Goal: Communication & Community: Answer question/provide support

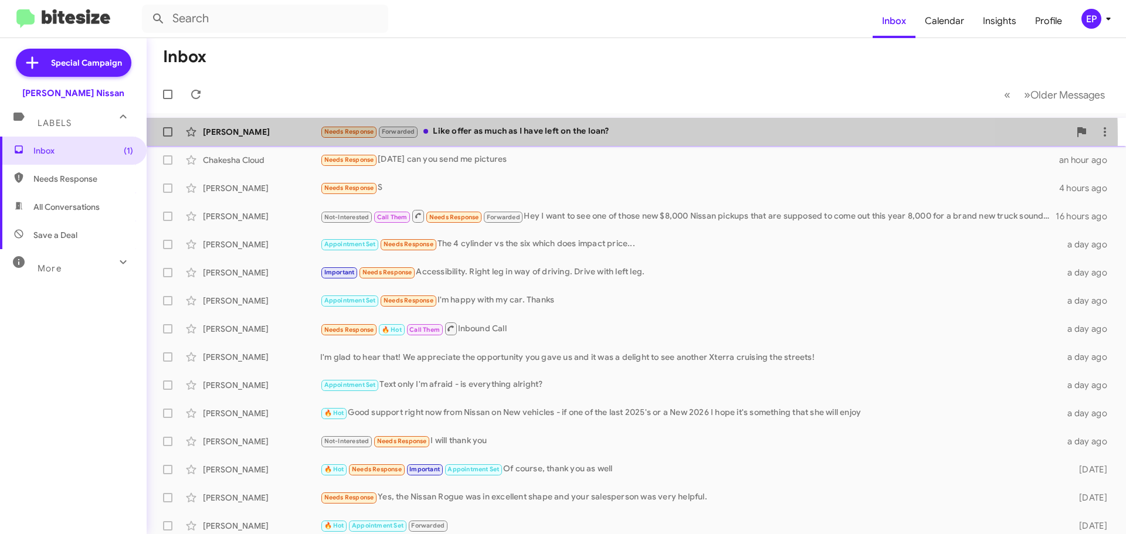
click at [534, 137] on div "Needs Response Forwarded Like offer as much as I have left on the loan?" at bounding box center [694, 131] width 749 height 13
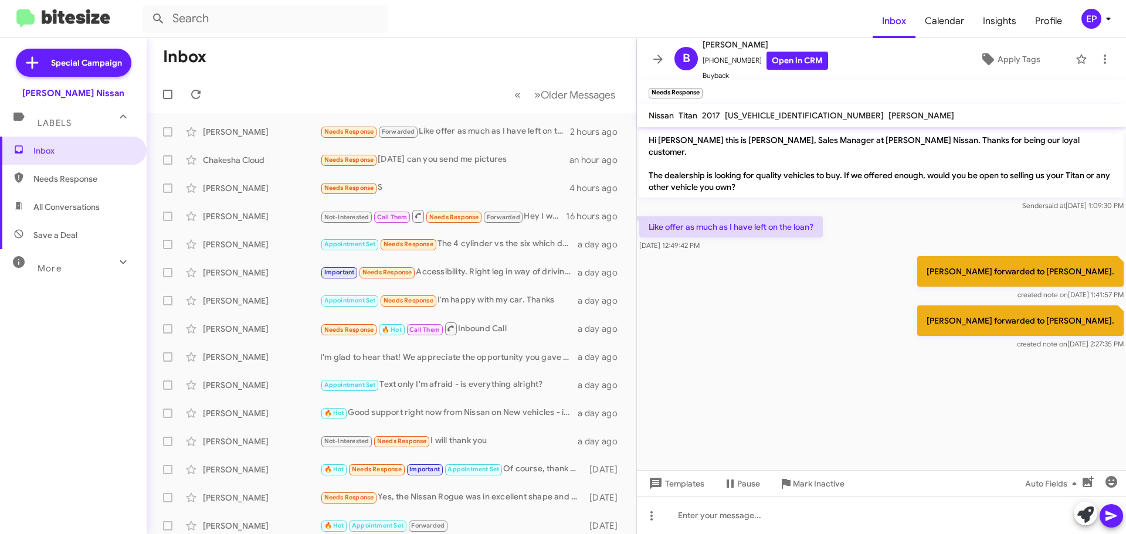
click at [805, 303] on div "[PERSON_NAME] forwarded to [PERSON_NAME]. created note on [DATE] 2:27:35 PM" at bounding box center [881, 327] width 489 height 49
click at [790, 63] on link "Open in CRM" at bounding box center [797, 61] width 62 height 18
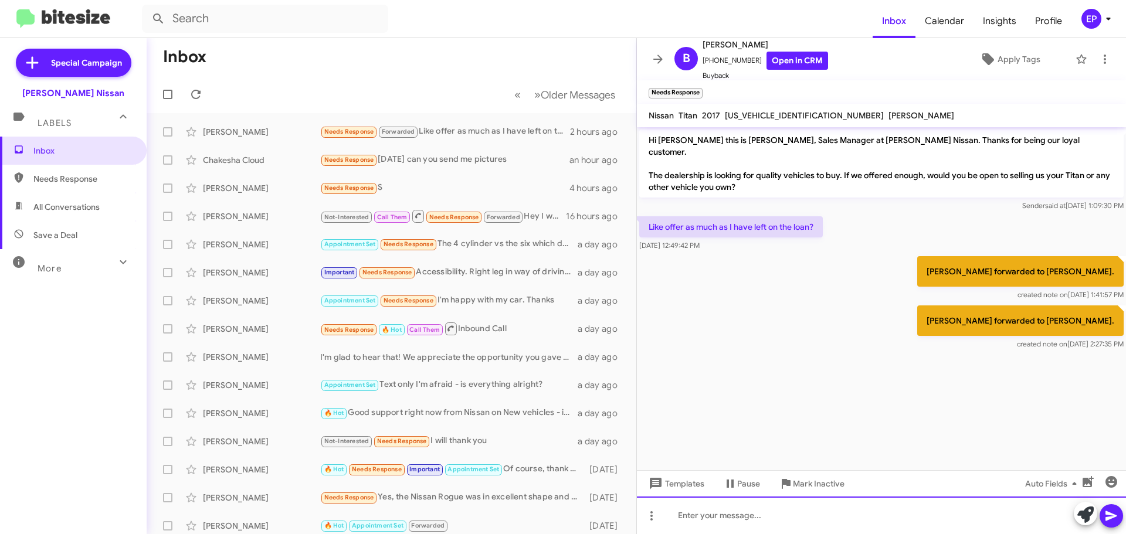
click at [776, 502] on div at bounding box center [881, 516] width 489 height 38
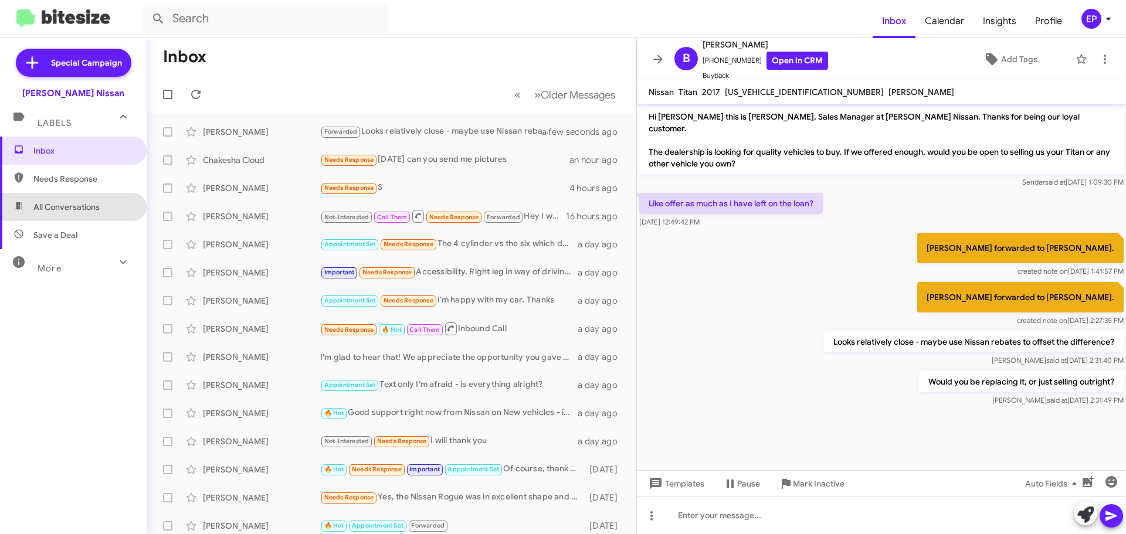
click at [73, 212] on span "All Conversations" at bounding box center [66, 207] width 66 height 12
type input "in:all-conversations"
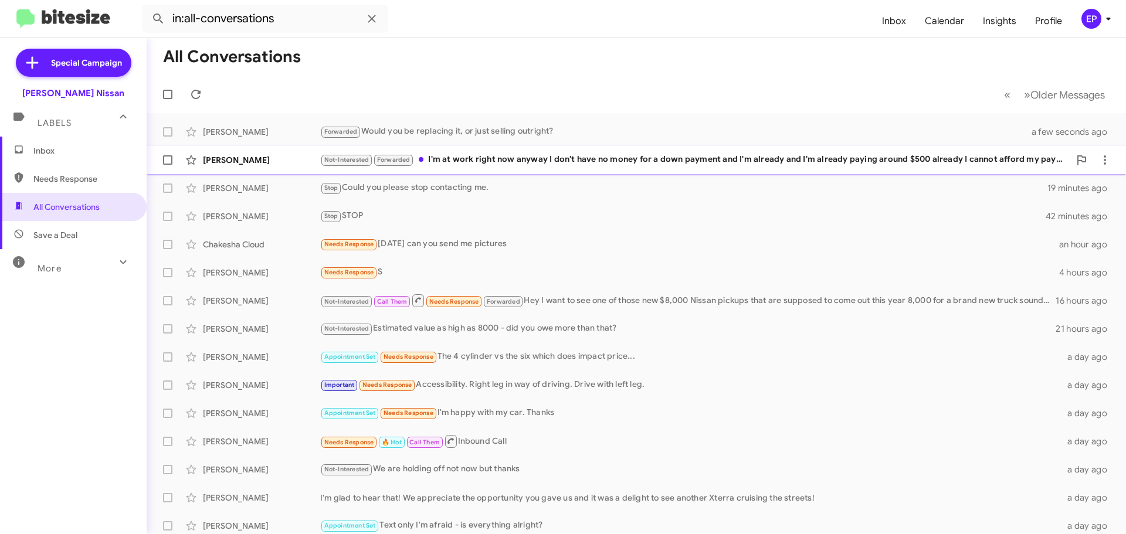
click at [495, 167] on div "[PERSON_NAME] Not-Interested Forwarded I'm at work right now anyway I don't hav…" at bounding box center [636, 159] width 960 height 23
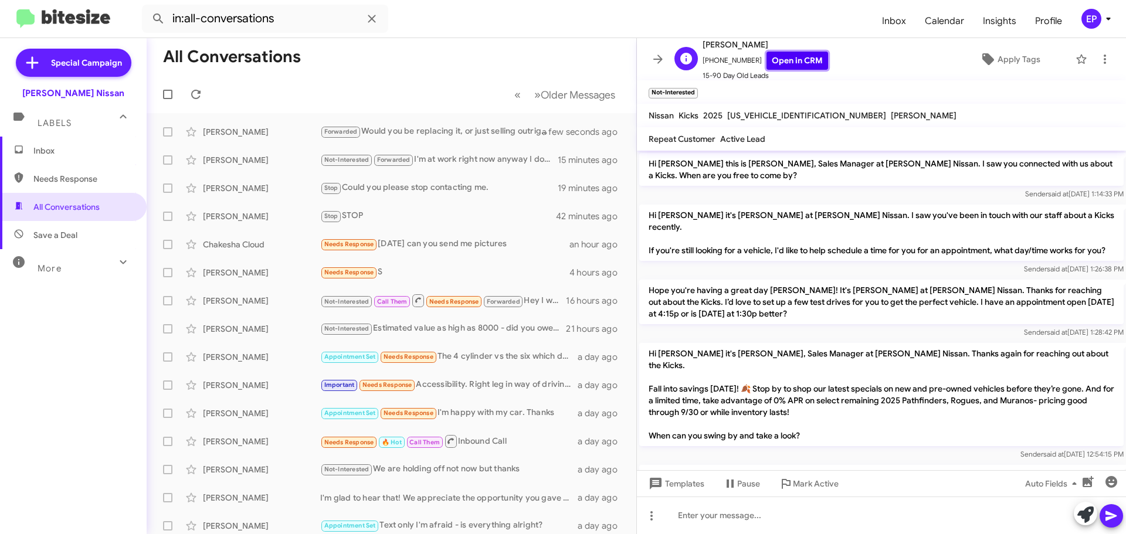
click at [779, 65] on link "Open in CRM" at bounding box center [797, 61] width 62 height 18
click at [1085, 516] on icon at bounding box center [1085, 515] width 16 height 16
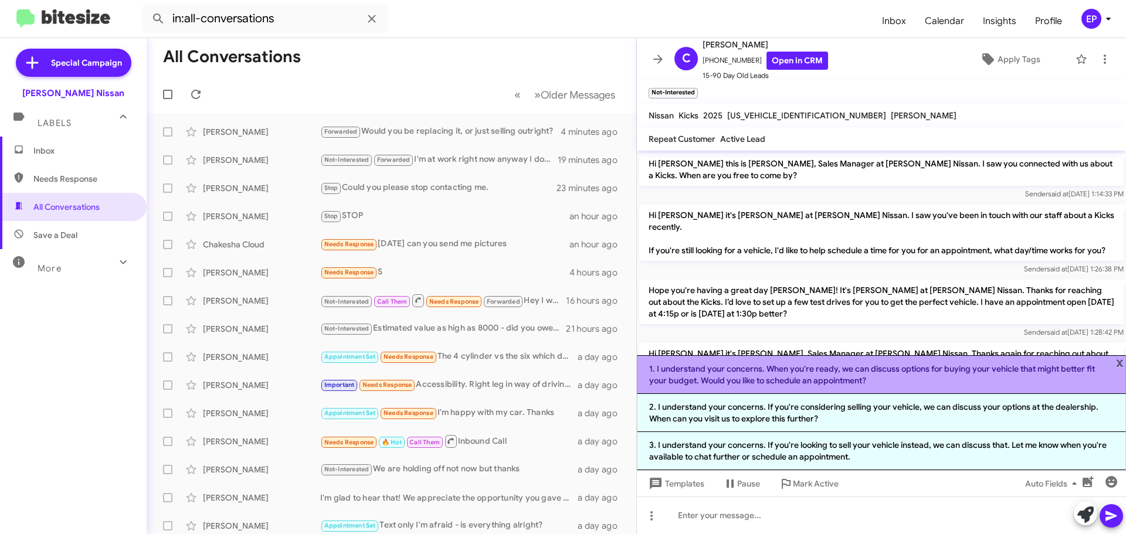
click at [893, 375] on li "1. I understand your concerns. When you're ready, we can discuss options for bu…" at bounding box center [881, 374] width 489 height 39
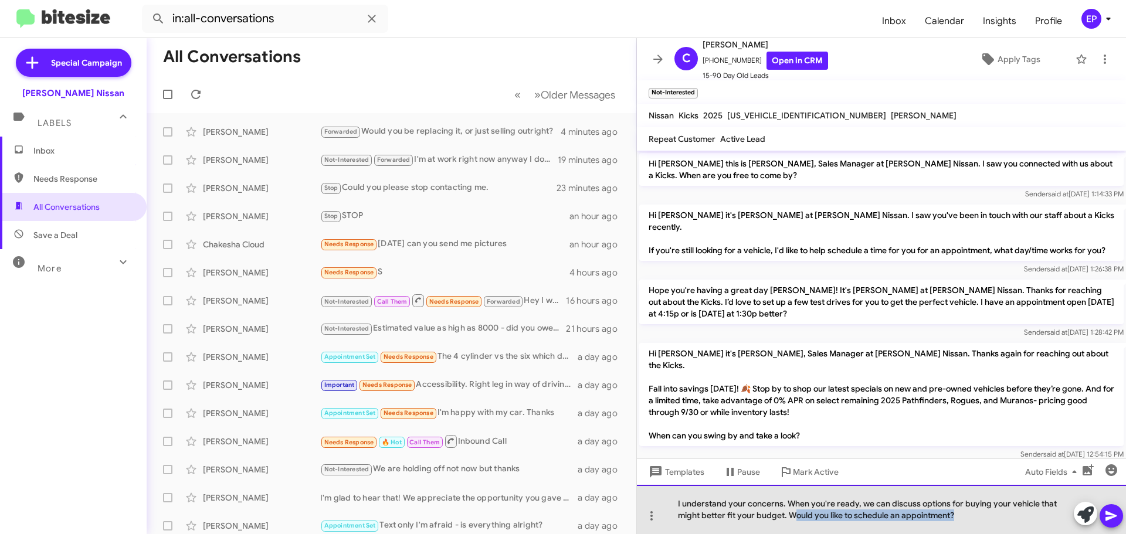
drag, startPoint x: 976, startPoint y: 517, endPoint x: 795, endPoint y: 515, distance: 181.8
click at [795, 515] on div "I understand your concerns. When you're ready, we can discuss options for buyin…" at bounding box center [881, 509] width 489 height 49
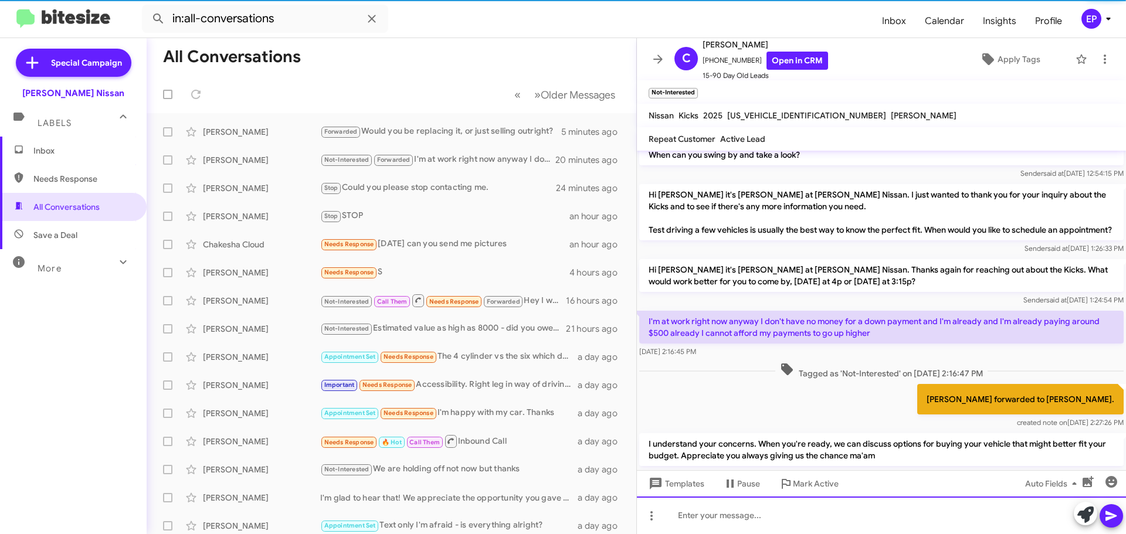
scroll to position [322, 0]
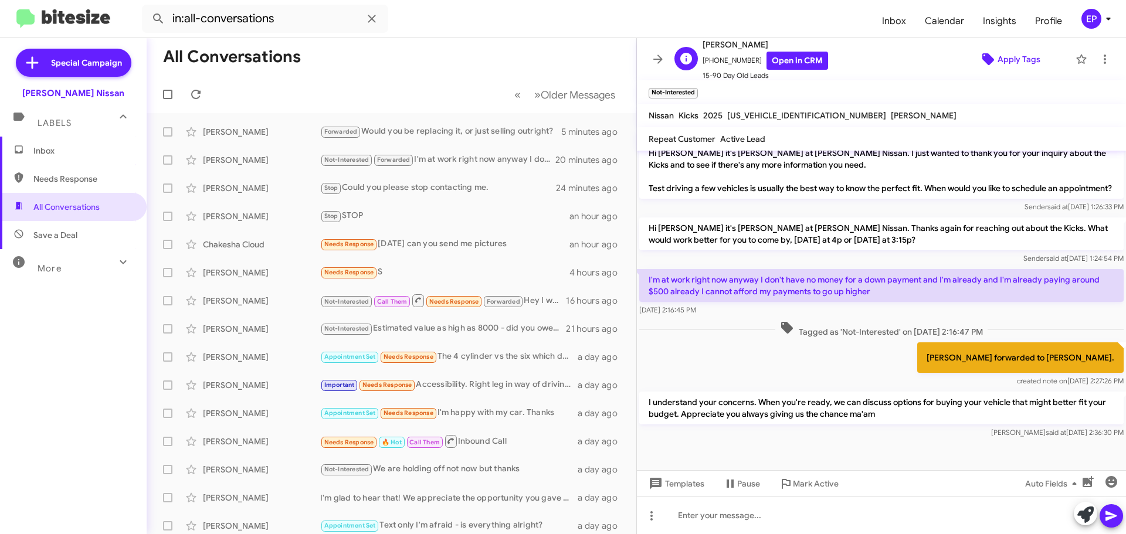
click at [986, 57] on icon at bounding box center [988, 59] width 14 height 14
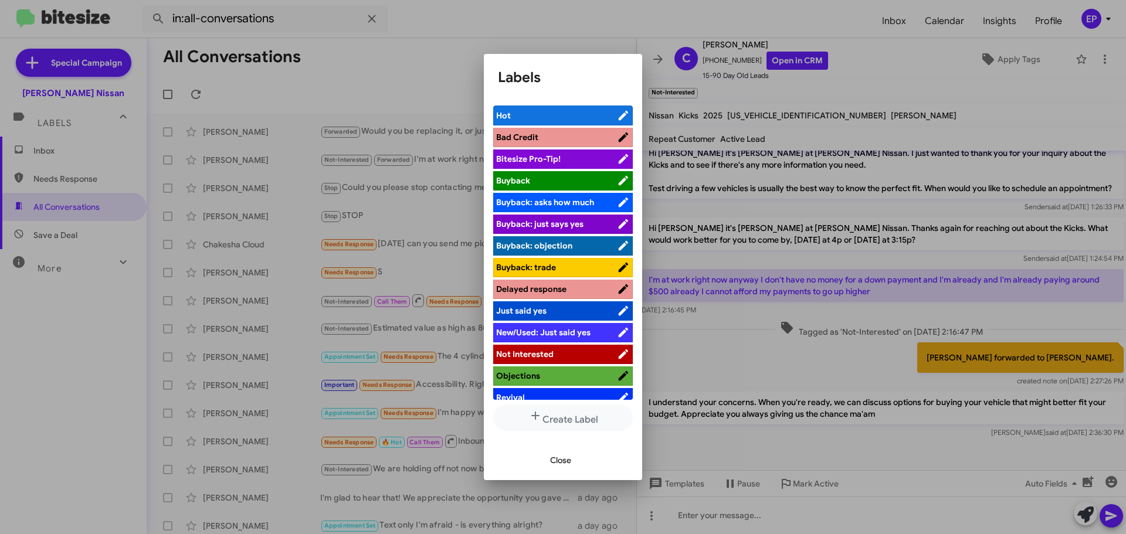
click at [546, 352] on span "Not Interested" at bounding box center [524, 354] width 57 height 11
click at [567, 455] on span "Close" at bounding box center [560, 460] width 21 height 21
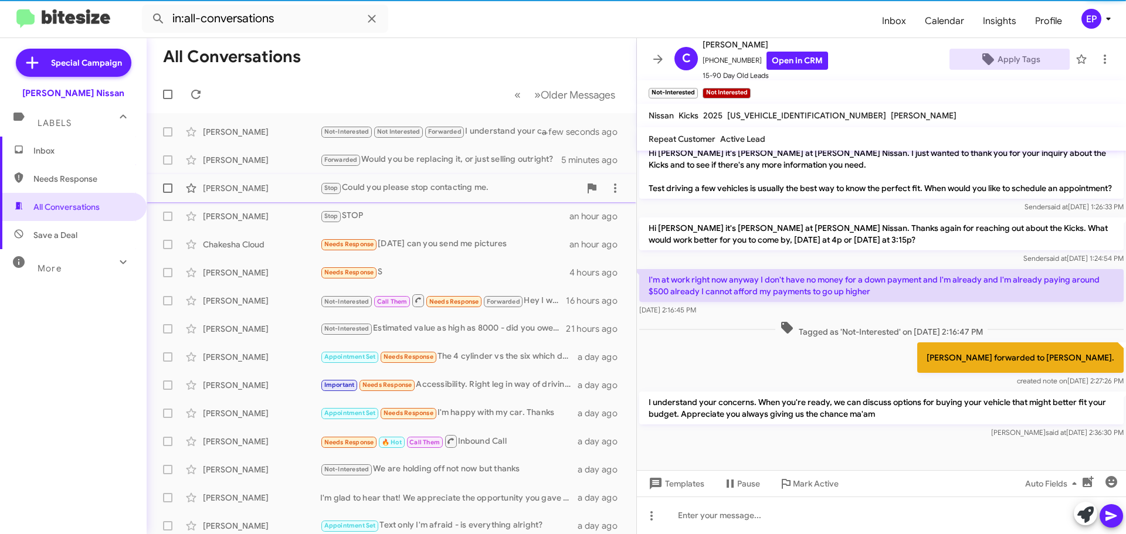
click at [463, 196] on div "[PERSON_NAME] Stop Could you please stop contacting me. 24 minutes ago" at bounding box center [391, 187] width 471 height 23
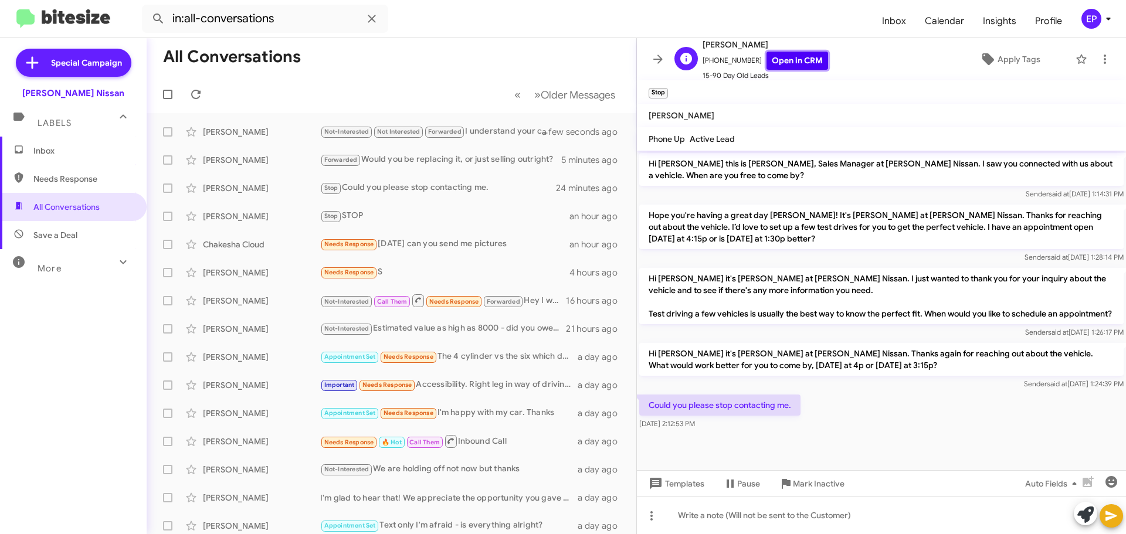
click at [793, 55] on link "Open in CRM" at bounding box center [797, 61] width 62 height 18
click at [406, 219] on div "Stop STOP" at bounding box center [450, 215] width 260 height 13
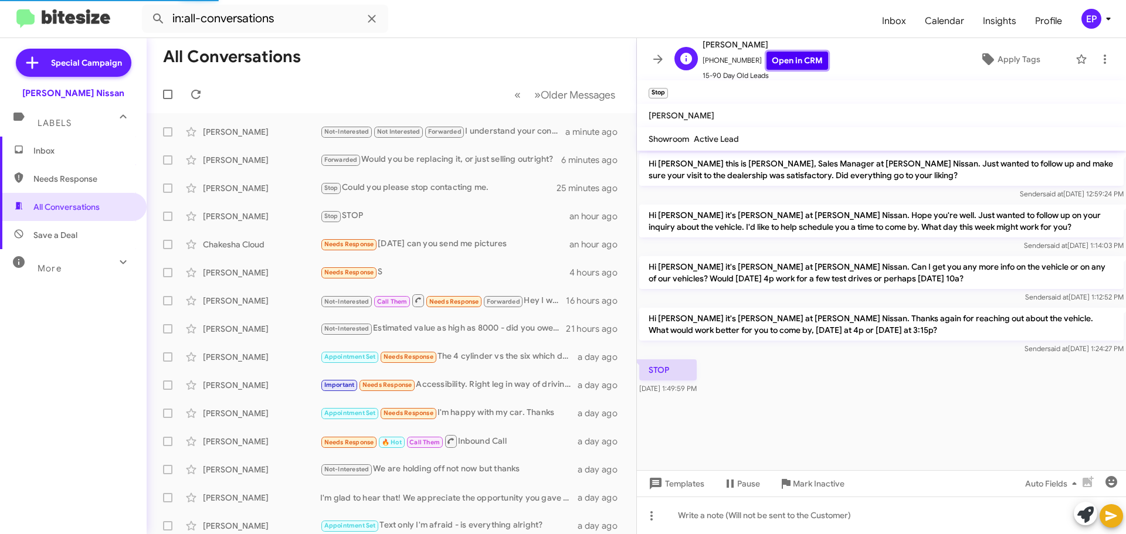
click at [802, 60] on link "Open in CRM" at bounding box center [797, 61] width 62 height 18
click at [423, 271] on div "Needs Response S" at bounding box center [450, 272] width 260 height 13
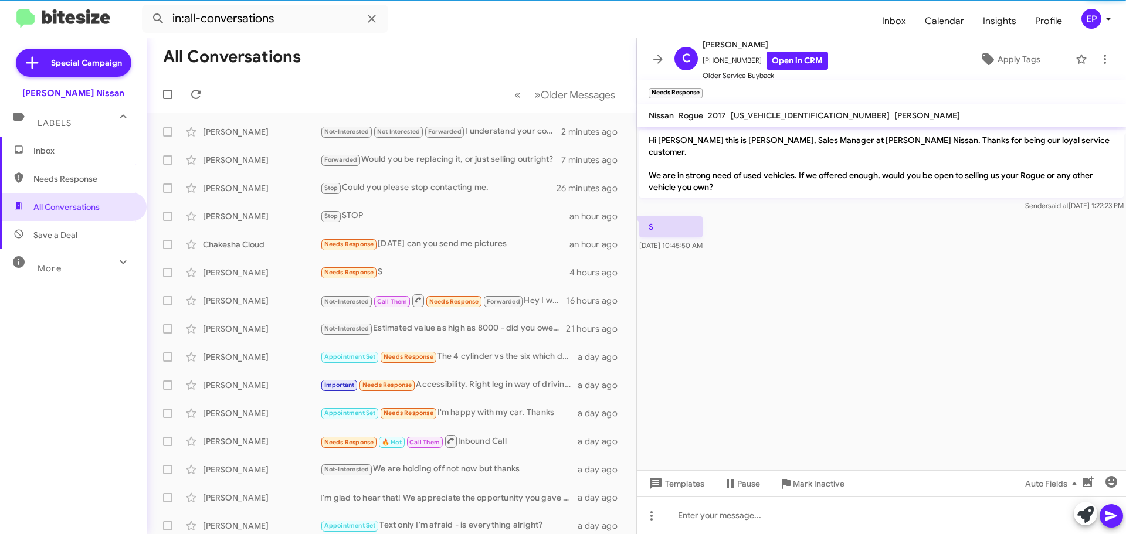
click at [850, 279] on cdk-virtual-scroll-viewport "Hi [PERSON_NAME] this is [PERSON_NAME], Sales Manager at [PERSON_NAME] Nissan. …" at bounding box center [881, 298] width 489 height 343
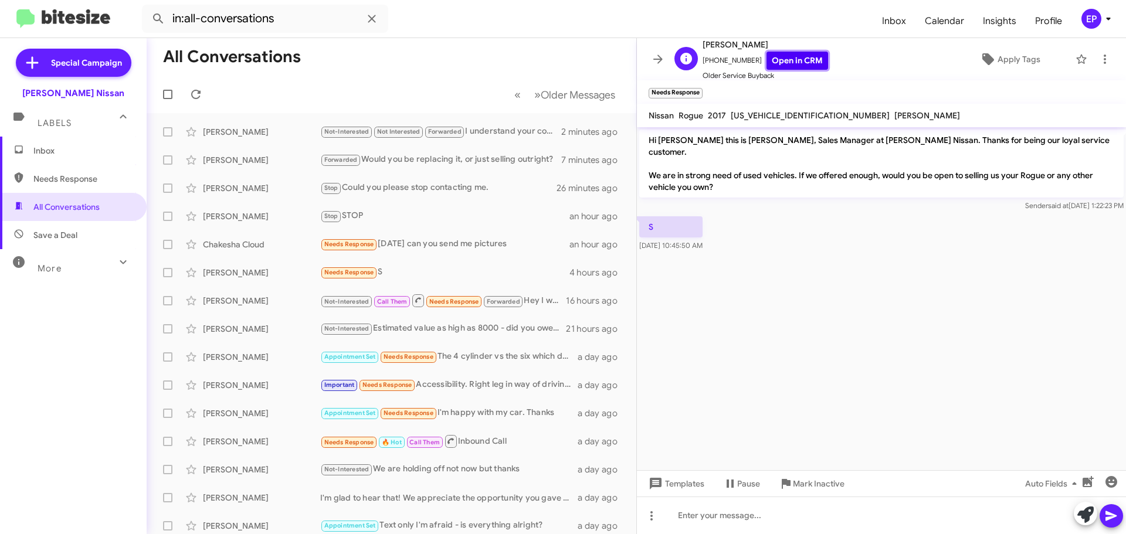
click at [792, 64] on link "Open in CRM" at bounding box center [797, 61] width 62 height 18
click at [653, 63] on icon at bounding box center [658, 59] width 14 height 14
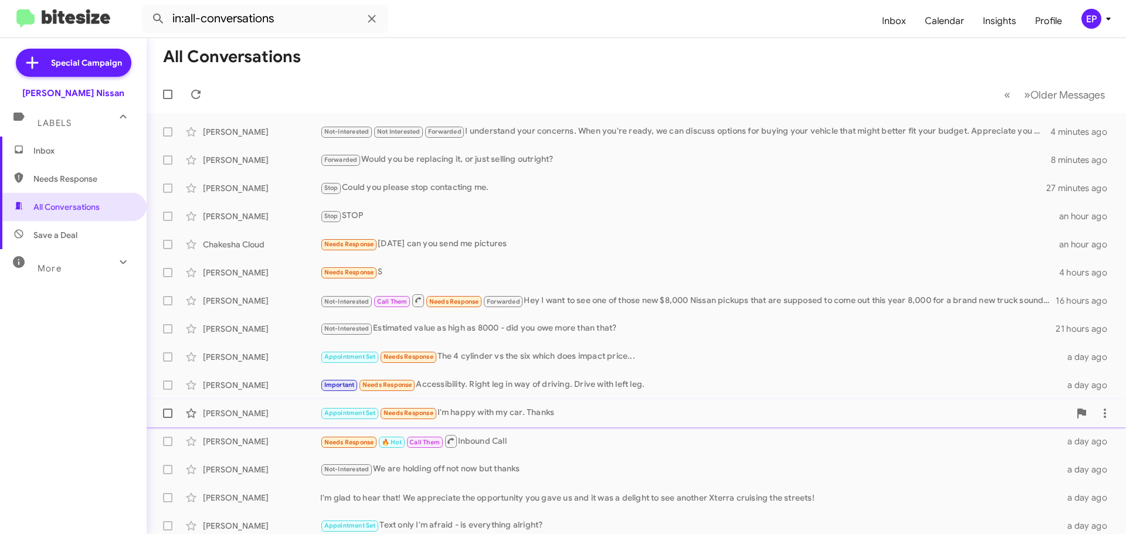
click at [503, 402] on div "[PERSON_NAME] Appointment Set Needs Response I'm happy with my car. Thanks a da…" at bounding box center [636, 413] width 960 height 23
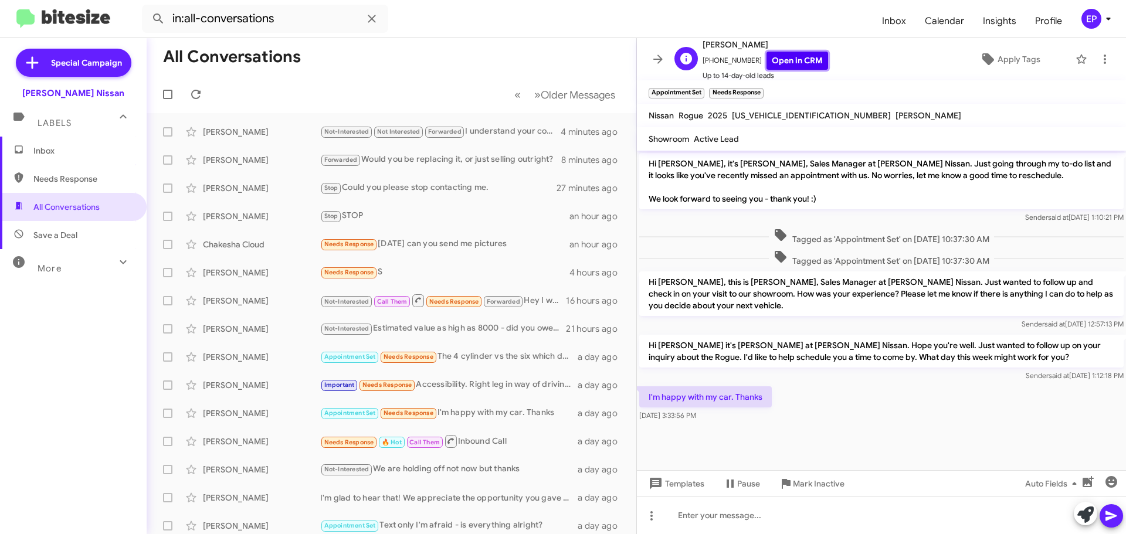
click at [787, 57] on link "Open in CRM" at bounding box center [797, 61] width 62 height 18
click at [1085, 515] on icon at bounding box center [1085, 515] width 16 height 16
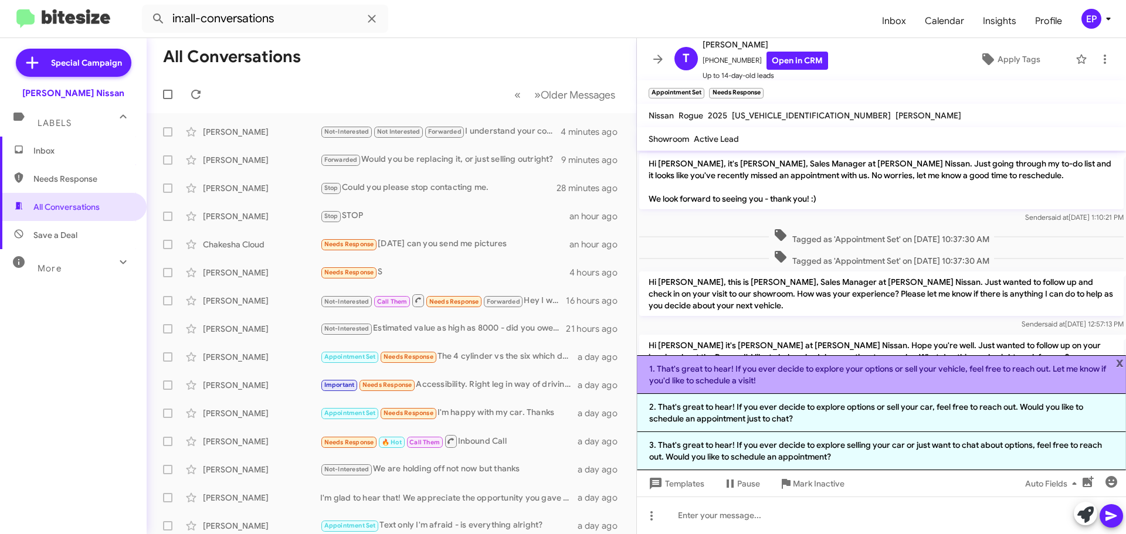
click at [804, 371] on li "1. That's great to hear! If you ever decide to explore your options or sell you…" at bounding box center [881, 374] width 489 height 39
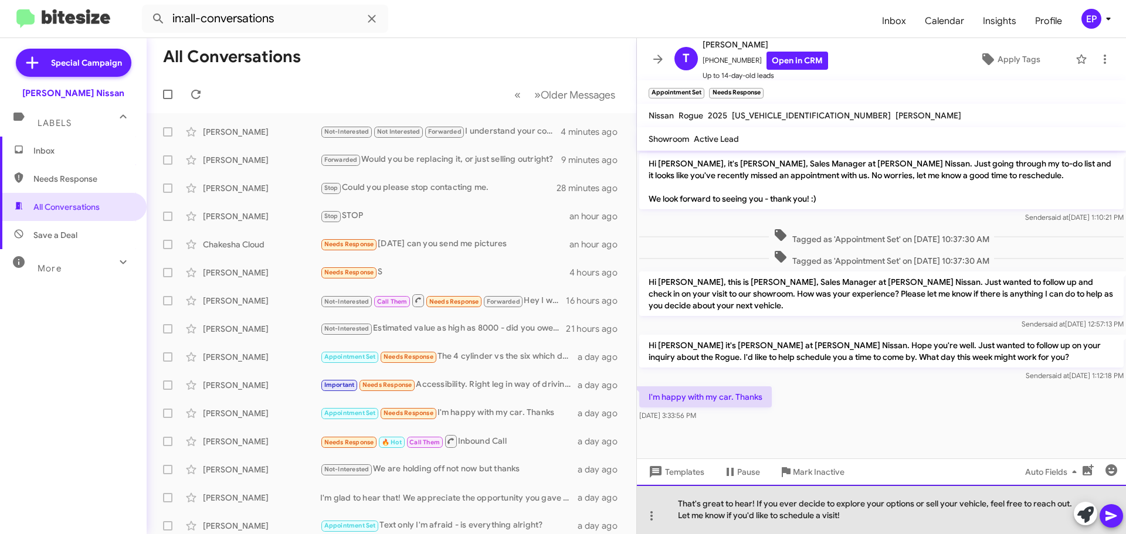
drag, startPoint x: 868, startPoint y: 517, endPoint x: 697, endPoint y: 521, distance: 171.3
click at [697, 521] on div "That's great to hear! If you ever decide to explore your options or sell your v…" at bounding box center [881, 509] width 489 height 49
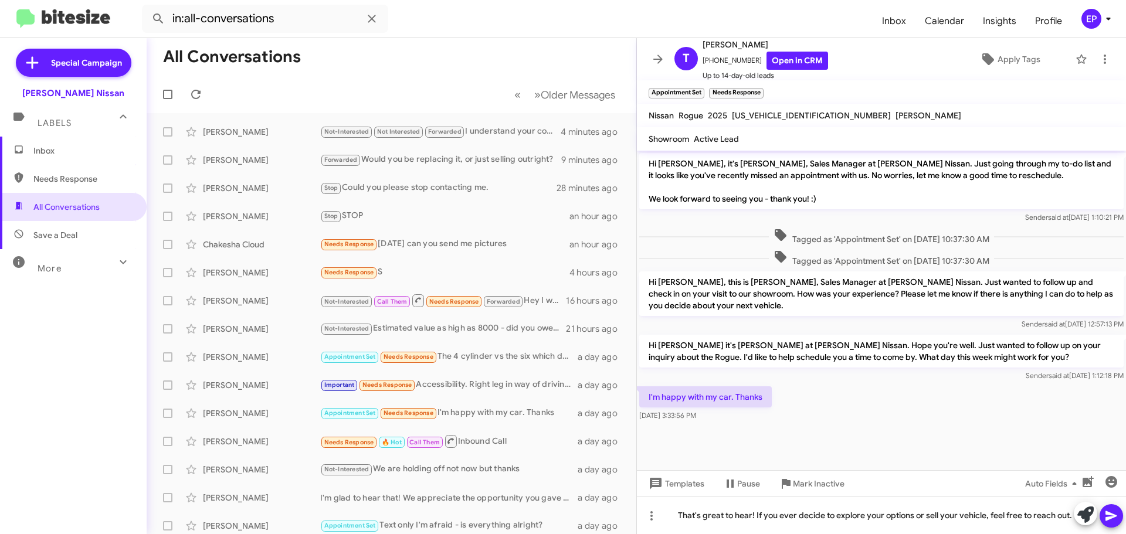
click at [1112, 517] on icon at bounding box center [1110, 516] width 11 height 10
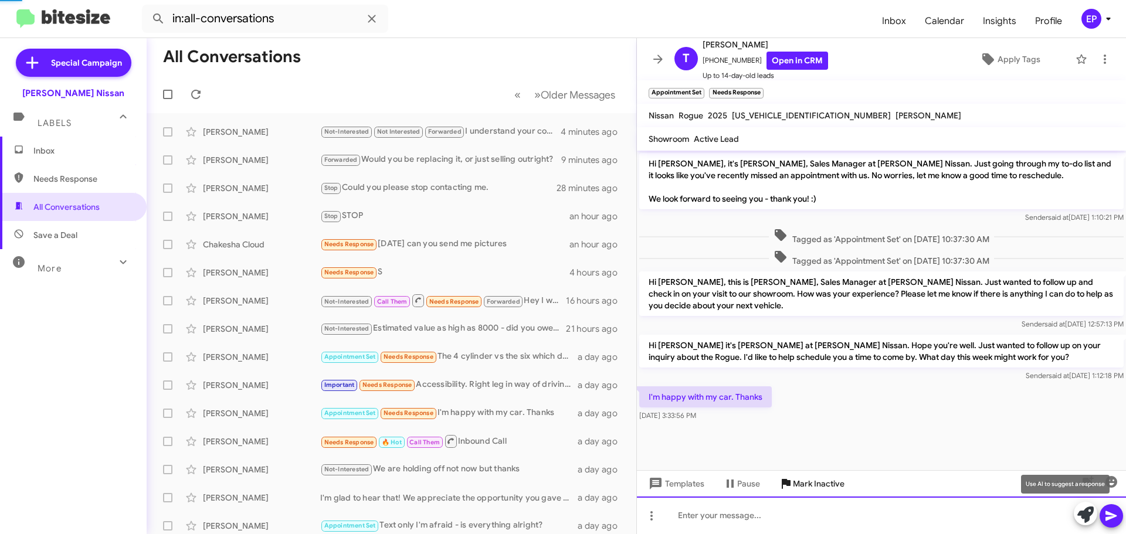
scroll to position [14, 0]
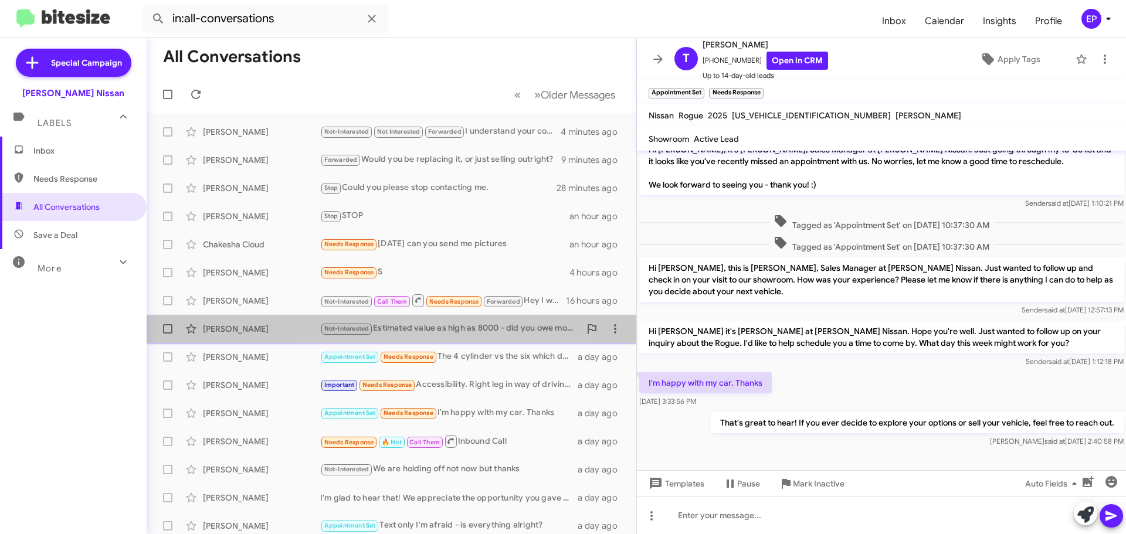
click at [421, 335] on div "Not-Interested Estimated value as high as 8000 - did you owe more than that?" at bounding box center [450, 328] width 260 height 13
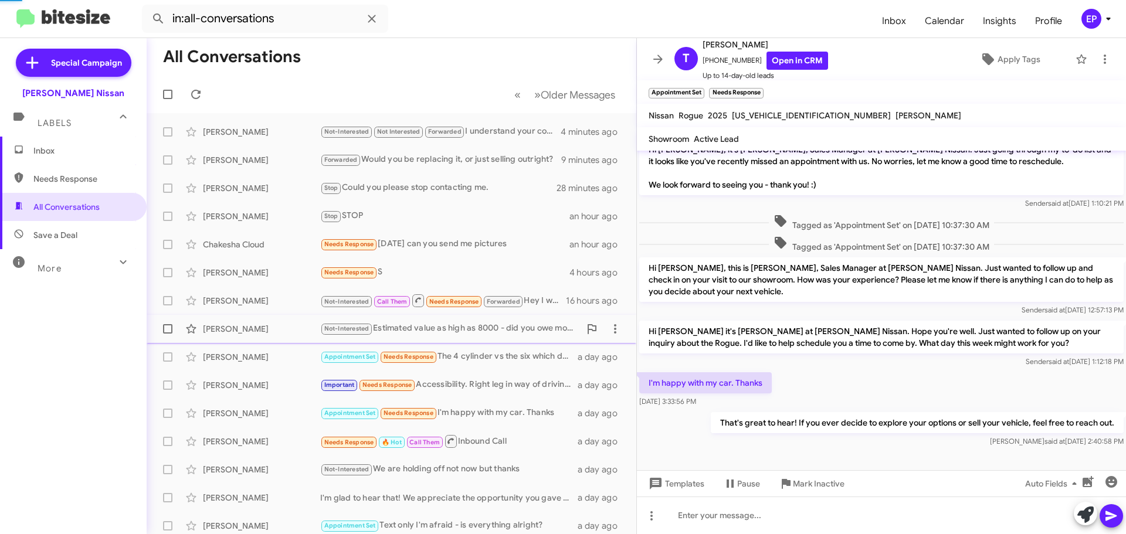
scroll to position [63, 0]
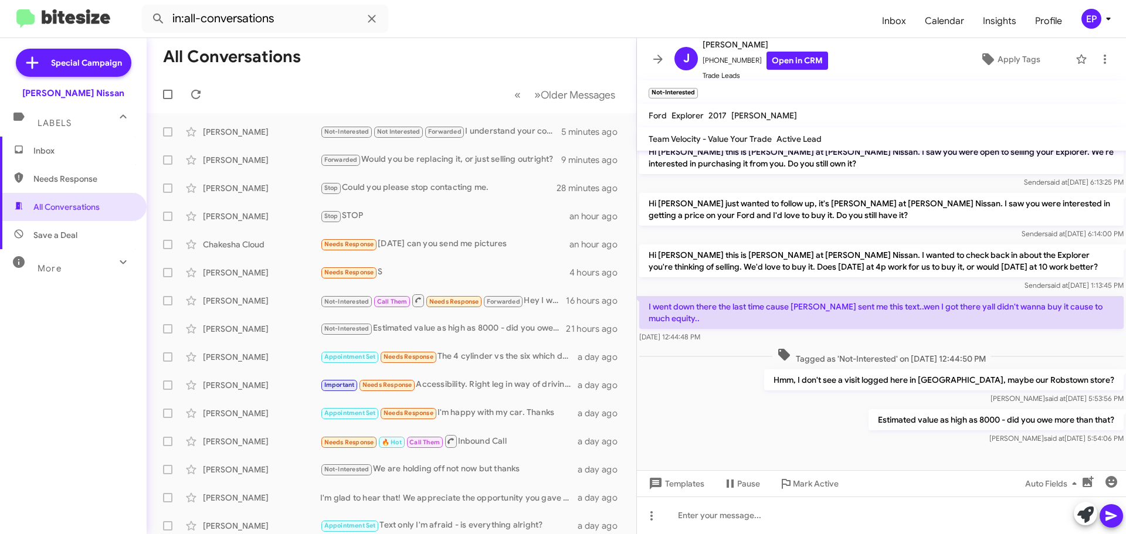
click at [828, 433] on div "Estimated value as high as 8000 - did you owe more than that? [PERSON_NAME] at …" at bounding box center [881, 427] width 489 height 40
click at [512, 359] on div "Appointment Set Needs Response The 4 cylinder vs the six which does impact pric…" at bounding box center [450, 356] width 260 height 13
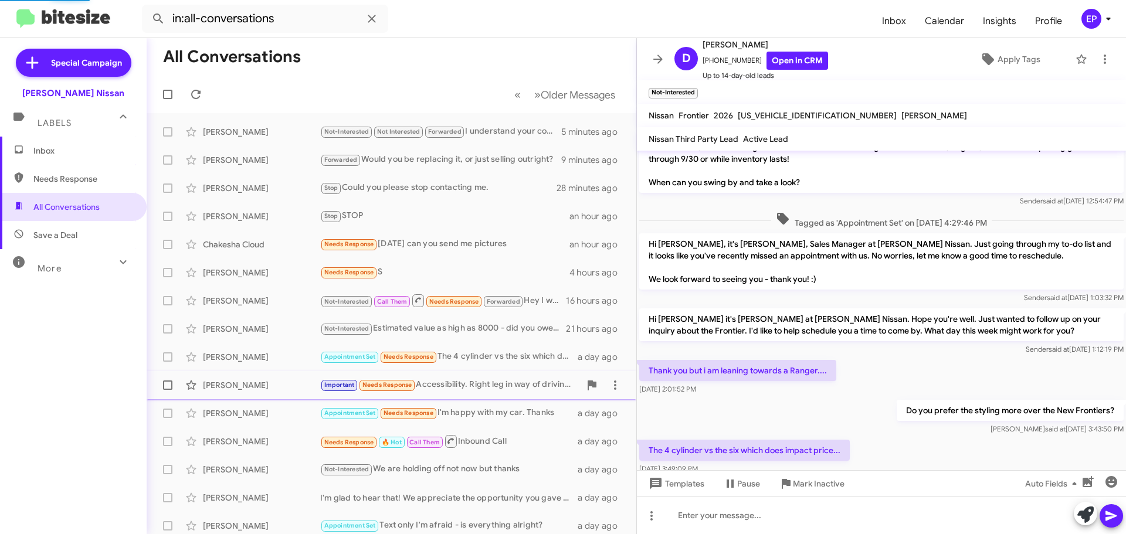
scroll to position [79, 0]
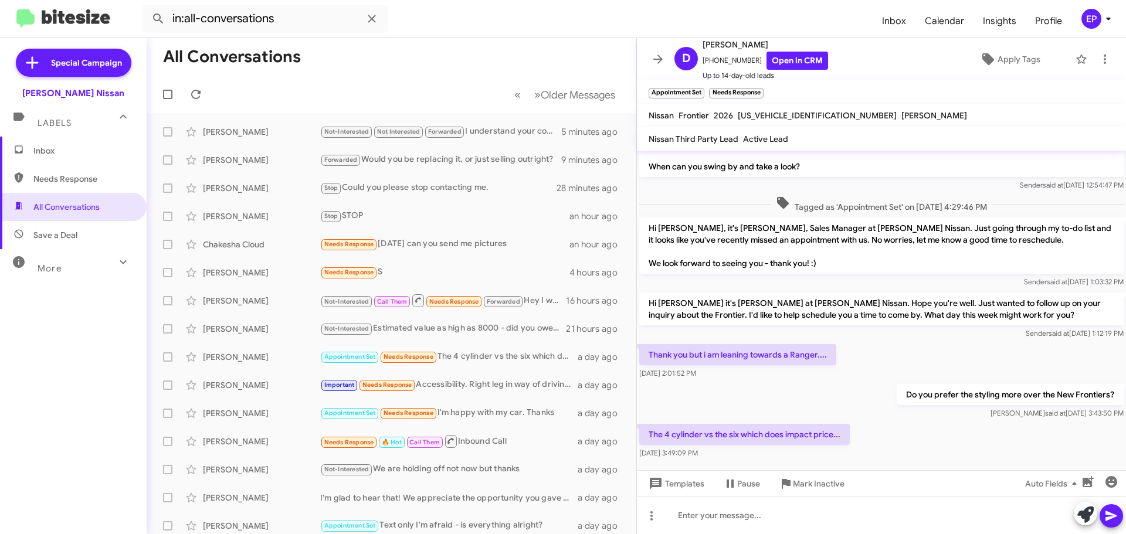
click at [767, 389] on div "Do you prefer the styling more over the New Frontiers? [PERSON_NAME] at [DATE] …" at bounding box center [881, 402] width 489 height 40
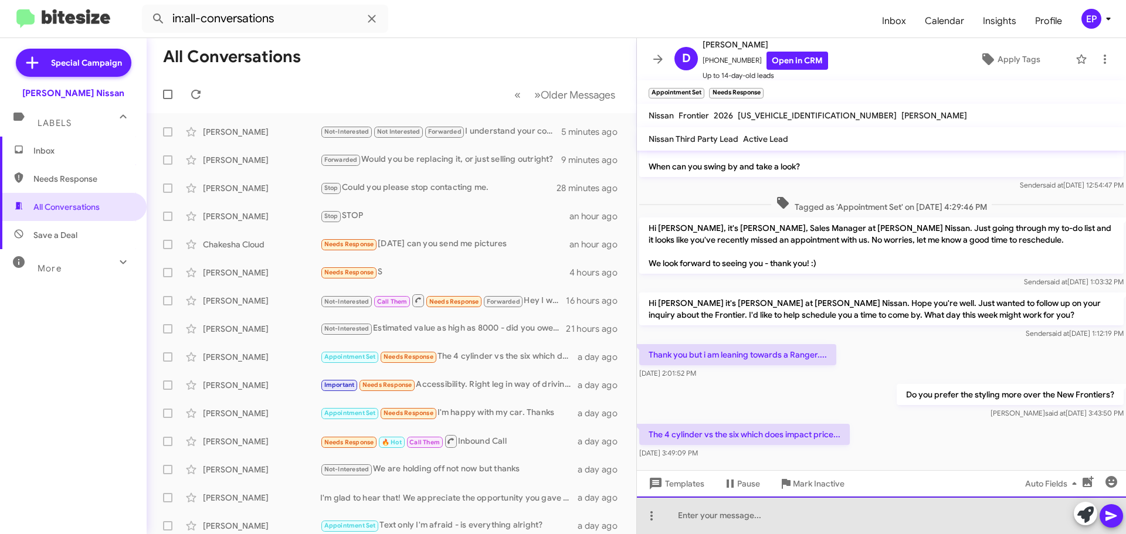
click at [772, 518] on div at bounding box center [881, 516] width 489 height 38
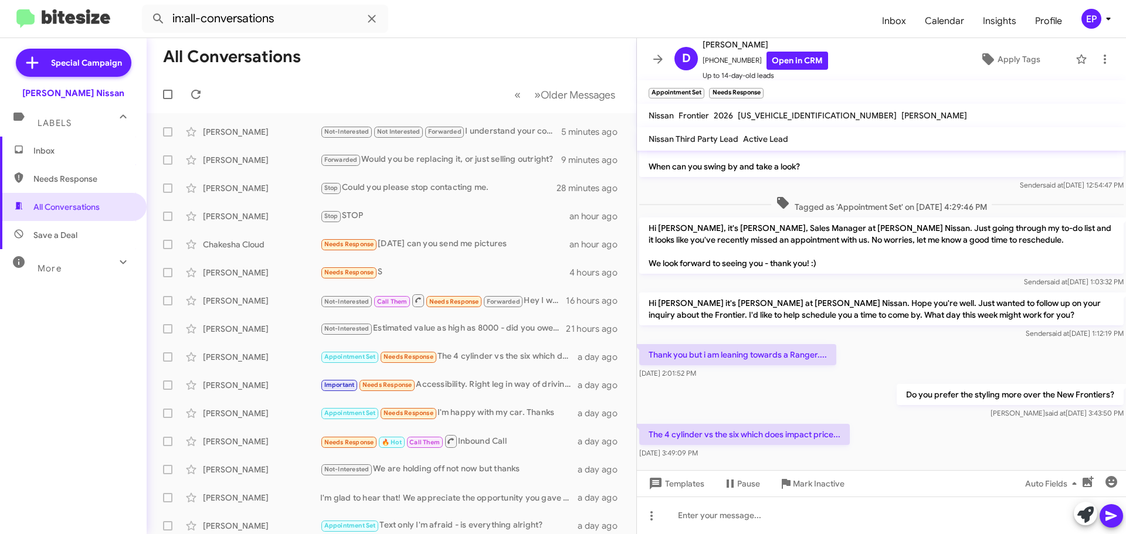
click at [890, 431] on div "The 4 cylinder vs the six which does impact price... [DATE] 3:49:09 PM" at bounding box center [881, 442] width 489 height 40
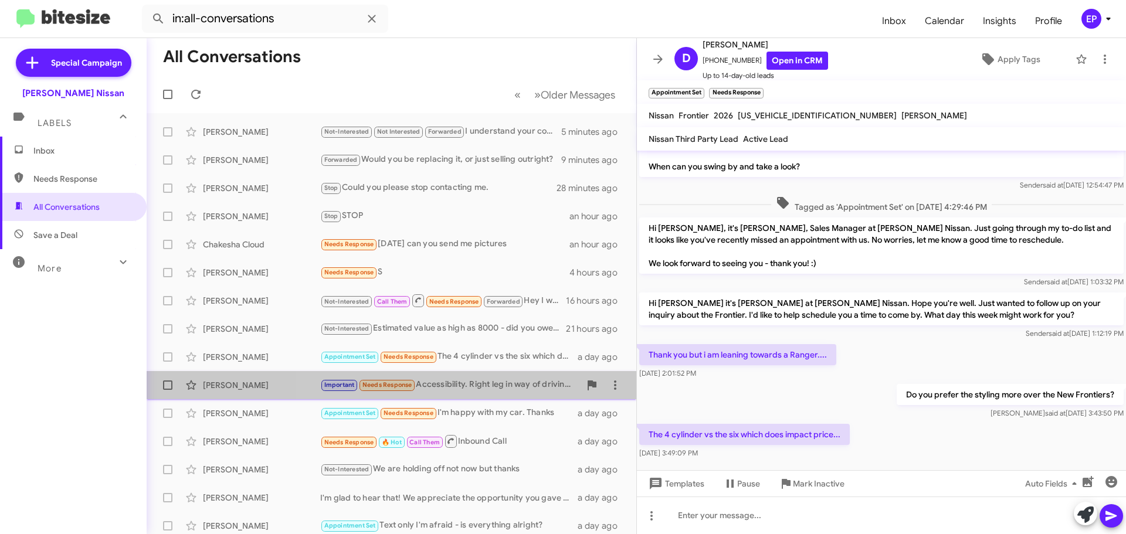
click at [486, 383] on div "Important Needs Response Accessibility. Right leg in way of driving. Drive with…" at bounding box center [450, 384] width 260 height 13
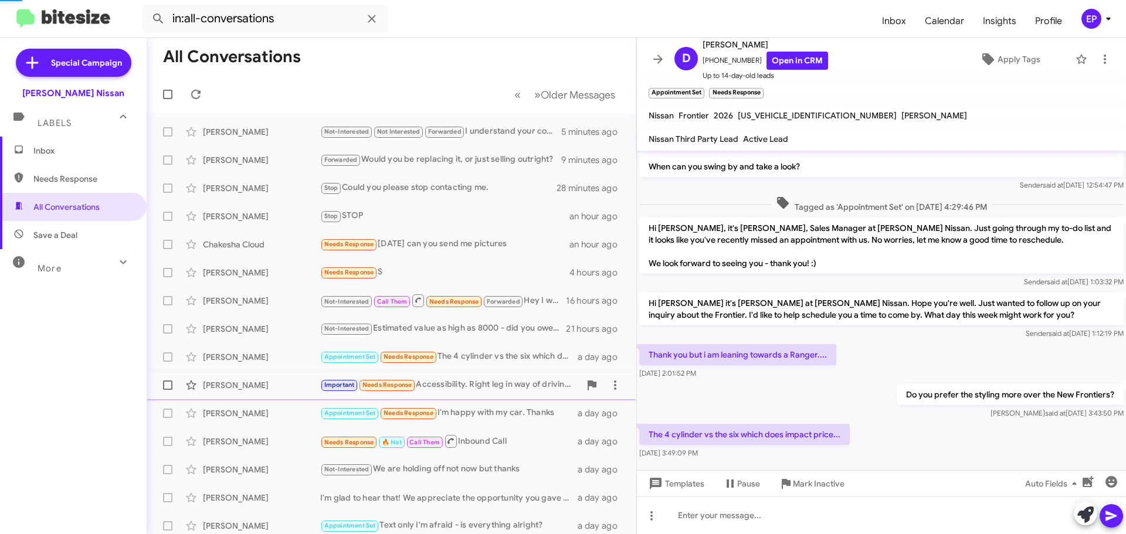
scroll to position [612, 0]
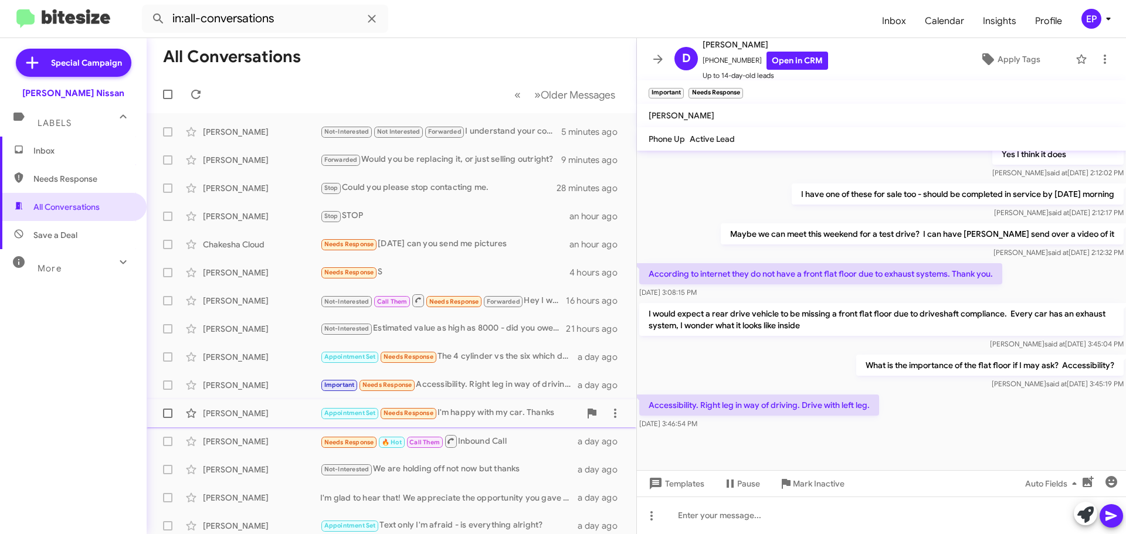
click at [486, 414] on div "Appointment Set Needs Response I'm happy with my car. Thanks" at bounding box center [450, 412] width 260 height 13
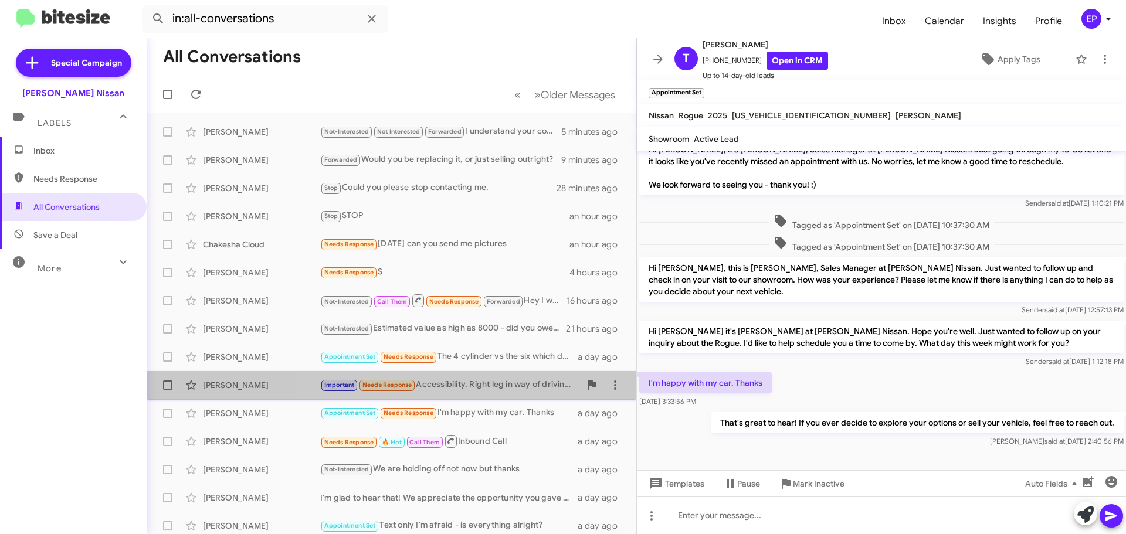
click at [508, 385] on div "Important Needs Response Accessibility. Right leg in way of driving. Drive with…" at bounding box center [450, 384] width 260 height 13
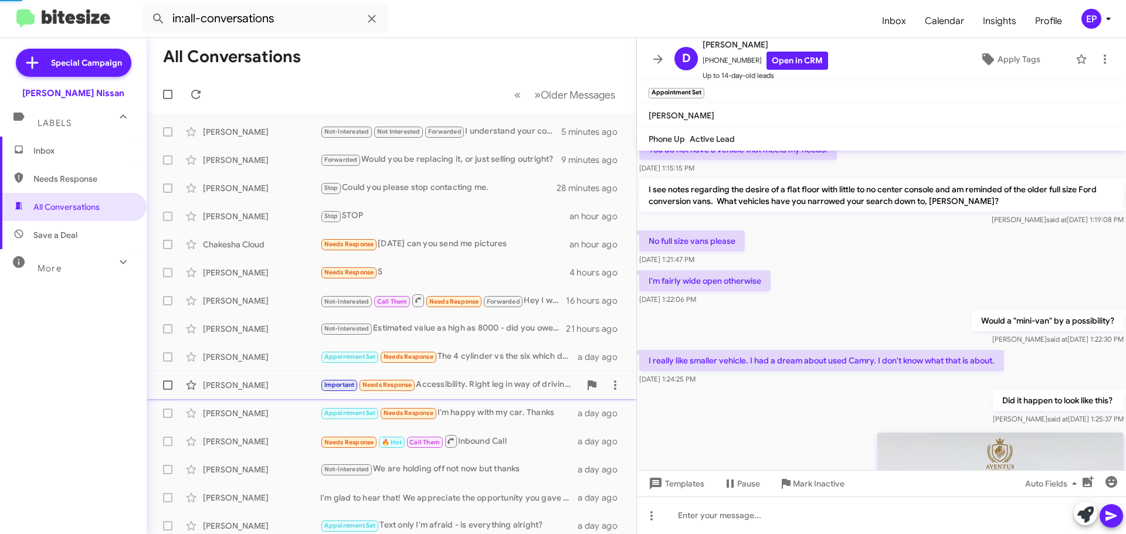
scroll to position [902, 0]
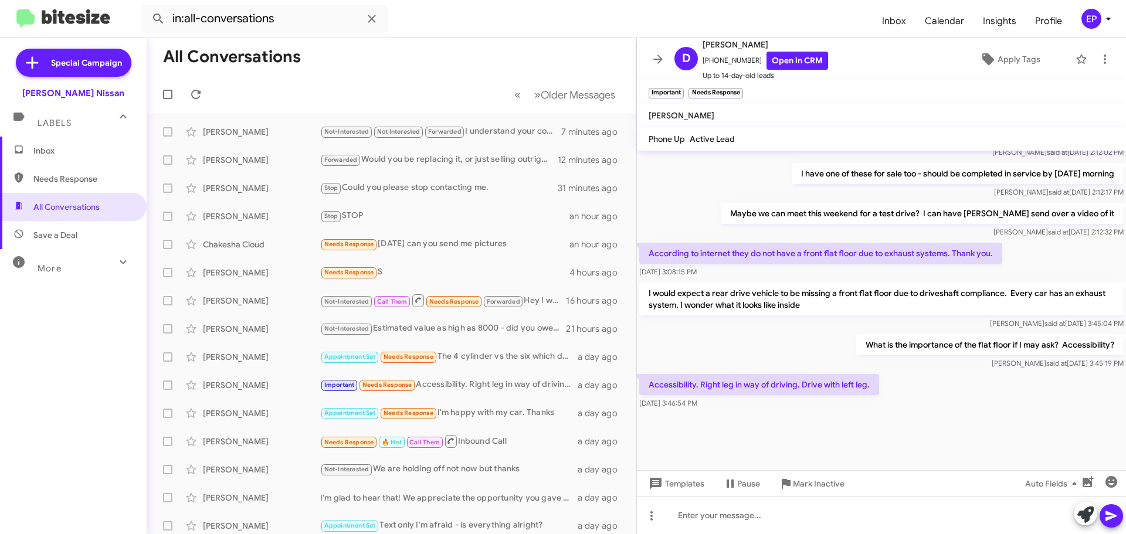
click at [806, 350] on div "What is the importance of the flat floor if I may ask? Accessibility? [PERSON_N…" at bounding box center [881, 352] width 489 height 40
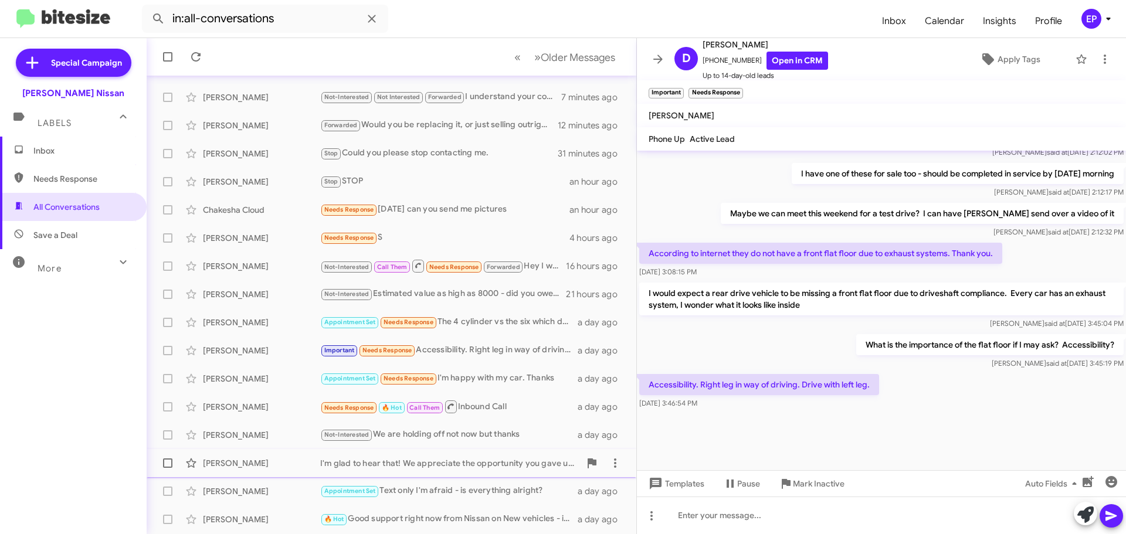
scroll to position [59, 0]
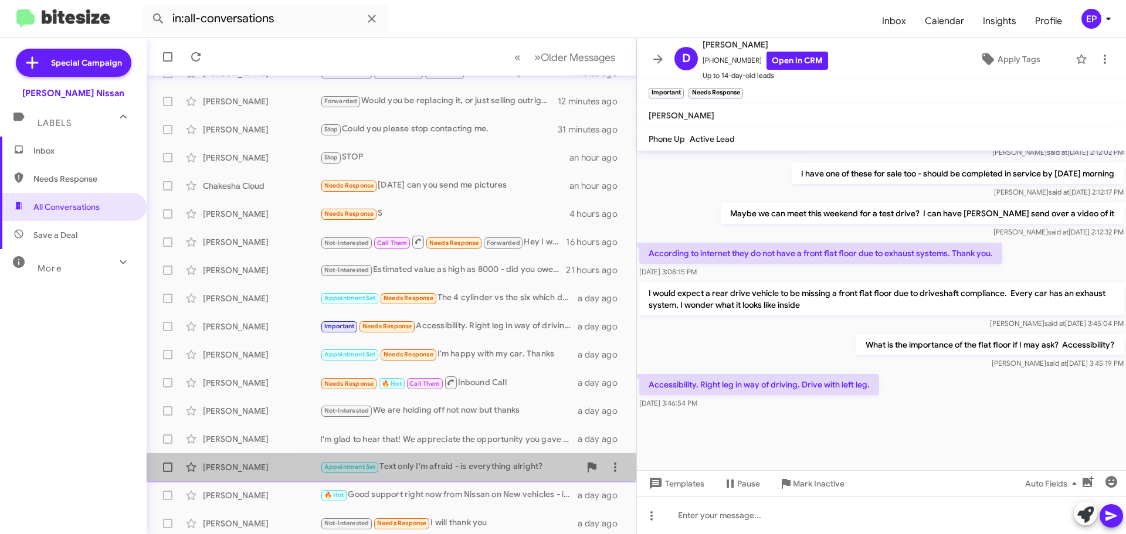
click at [497, 466] on div "Appointment Set Text only I'm afraid - is everything alright?" at bounding box center [450, 466] width 260 height 13
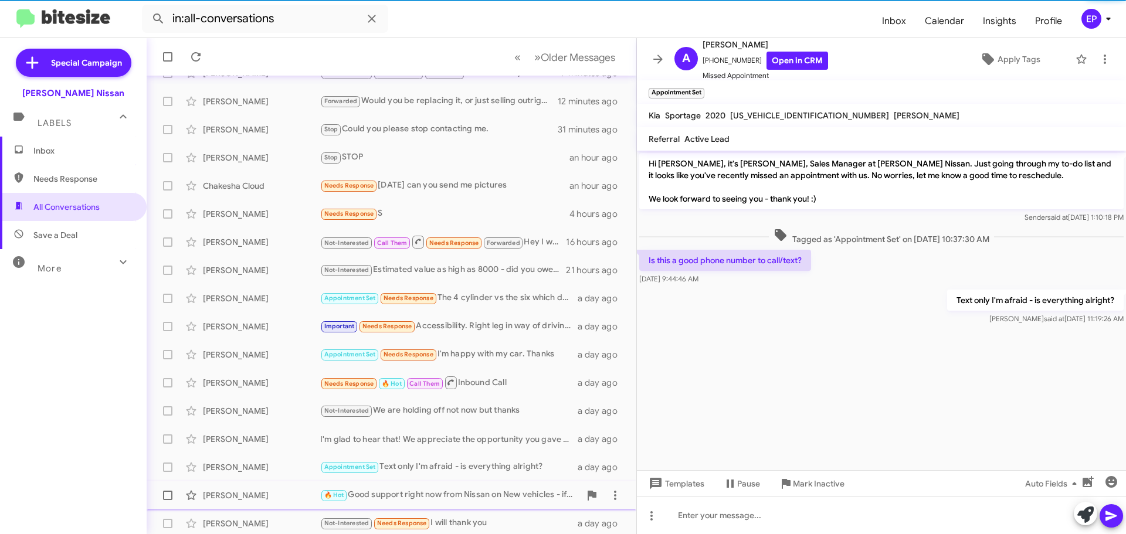
click at [483, 506] on div "[PERSON_NAME] 🔥 Hot Good support right now from Nissan on New vehicles - if one…" at bounding box center [391, 495] width 471 height 23
